Goal: Information Seeking & Learning: Understand process/instructions

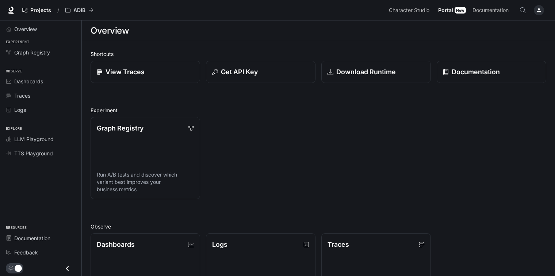
click at [21, 108] on span "Logs" at bounding box center [20, 110] width 12 height 8
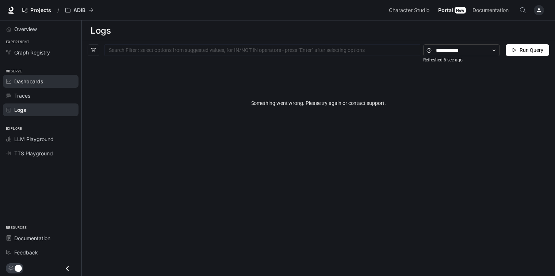
click at [35, 82] on span "Dashboards" at bounding box center [28, 81] width 29 height 8
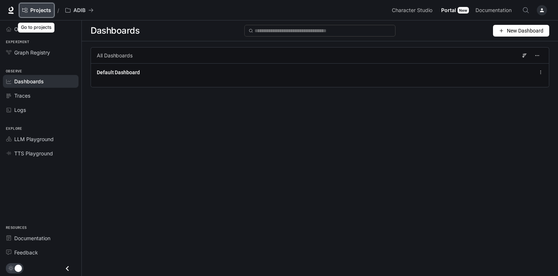
click at [44, 9] on span "Projects" at bounding box center [40, 10] width 21 height 6
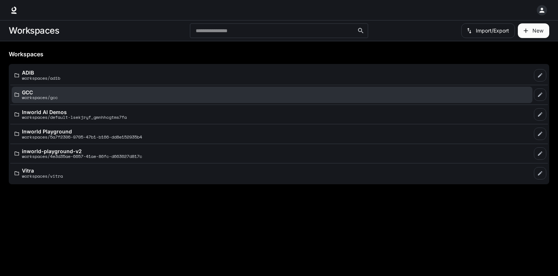
click at [38, 91] on p "GCC" at bounding box center [40, 92] width 36 height 5
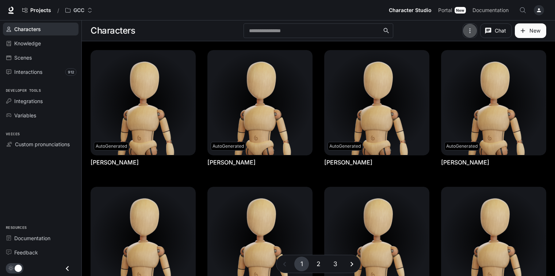
click at [468, 32] on icon "button" at bounding box center [470, 30] width 7 height 7
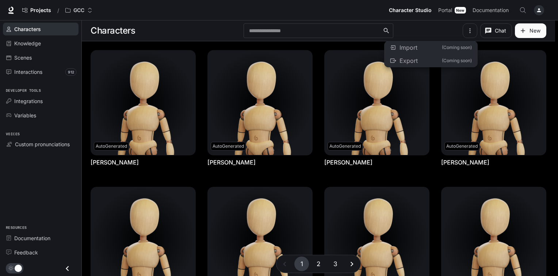
click at [472, 29] on div at bounding box center [279, 138] width 558 height 276
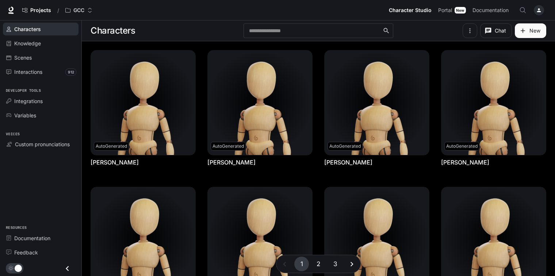
click at [542, 11] on div "button" at bounding box center [539, 10] width 10 height 10
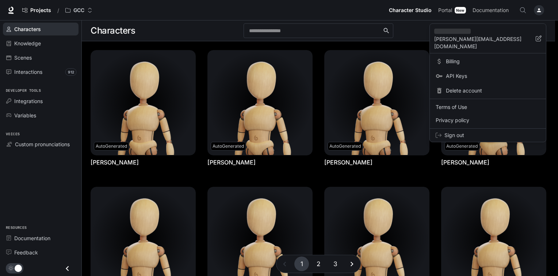
click at [455, 58] on span "Billing" at bounding box center [493, 61] width 94 height 7
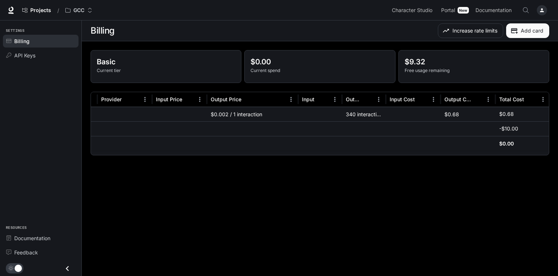
scroll to position [0, 139]
drag, startPoint x: 507, startPoint y: 155, endPoint x: 439, endPoint y: 149, distance: 68.9
click at [439, 149] on div "Service Model Provider Input Price Output Price Input Output Input Cost Output …" at bounding box center [320, 124] width 459 height 64
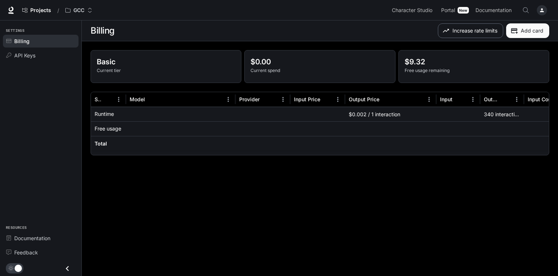
click at [469, 30] on button "Increase rate limits" at bounding box center [470, 30] width 65 height 15
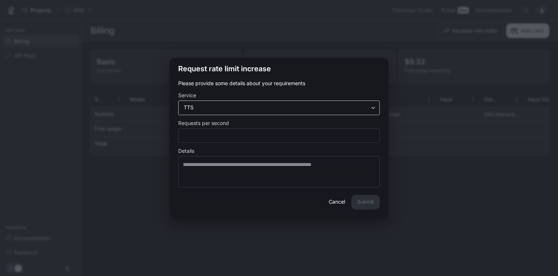
click at [249, 106] on body "Skip to main content Projects / GCC Character Studio Character Studio Portal Po…" at bounding box center [279, 138] width 558 height 276
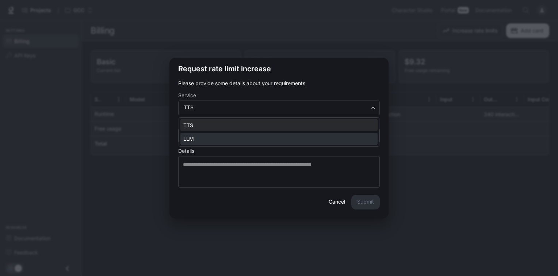
click at [258, 140] on li "LLM" at bounding box center [279, 139] width 197 height 12
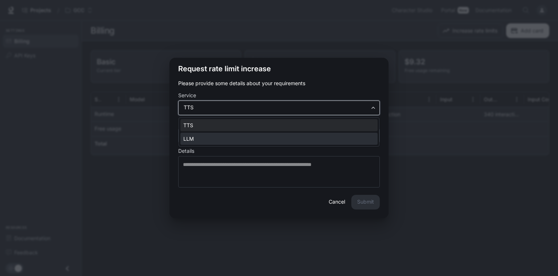
type input "***"
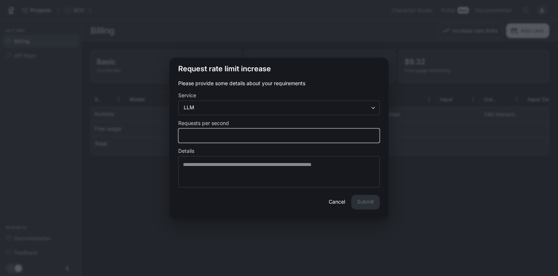
click at [246, 138] on input "*" at bounding box center [279, 135] width 201 height 7
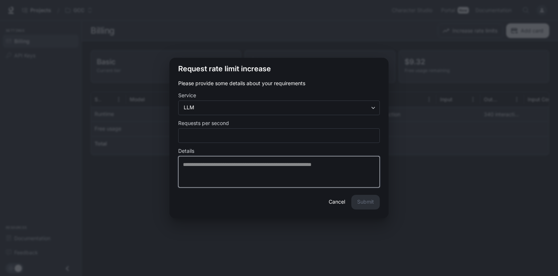
click at [260, 168] on textarea at bounding box center [279, 172] width 192 height 22
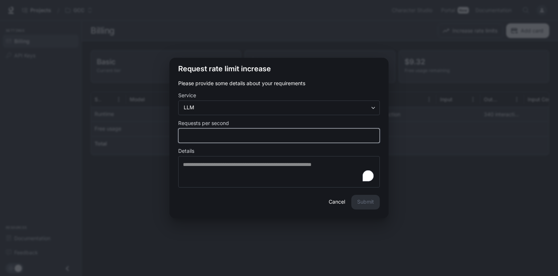
click at [262, 135] on input "*" at bounding box center [279, 135] width 201 height 7
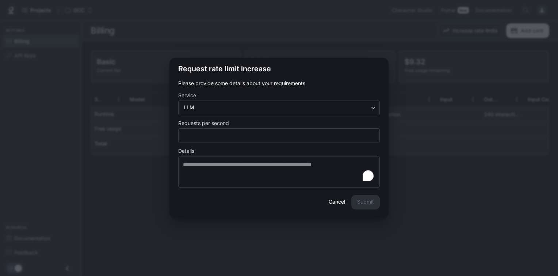
click at [340, 201] on button "Cancel" at bounding box center [336, 202] width 23 height 15
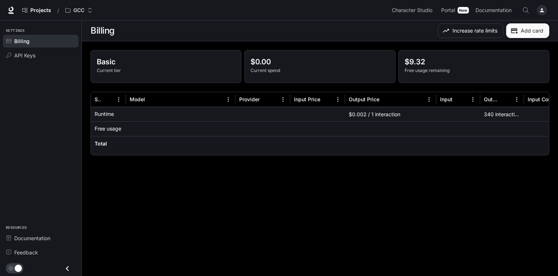
click at [543, 9] on icon "button" at bounding box center [542, 10] width 6 height 6
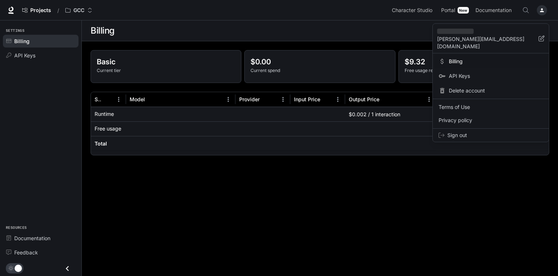
click at [117, 10] on div at bounding box center [279, 138] width 558 height 276
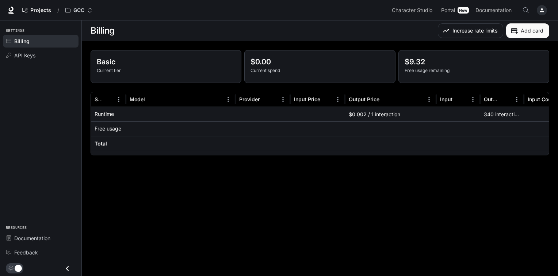
click at [48, 112] on div "Settings Billing API Keys Resources Documentation Feedback" at bounding box center [40, 147] width 81 height 255
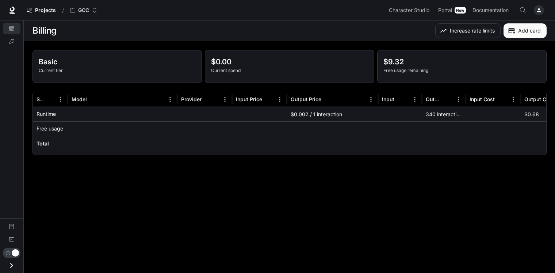
click at [7, 86] on div "Billing API Keys Documentation Feedback" at bounding box center [11, 146] width 23 height 253
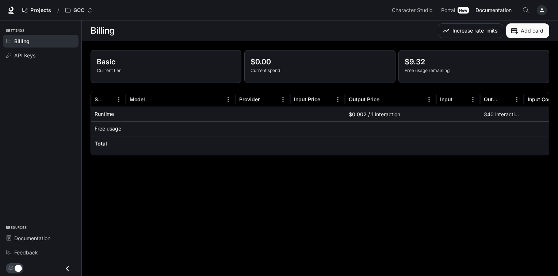
click at [491, 10] on span "Documentation" at bounding box center [494, 10] width 36 height 9
